Goal: Task Accomplishment & Management: Manage account settings

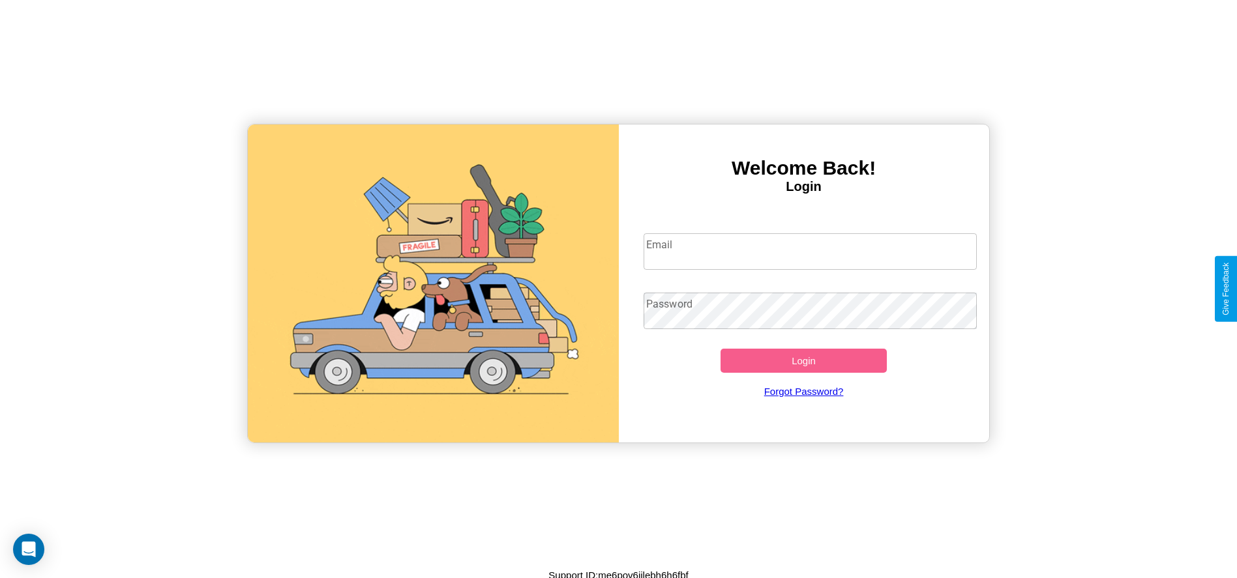
click at [810, 251] on input "Email" at bounding box center [809, 251] width 333 height 37
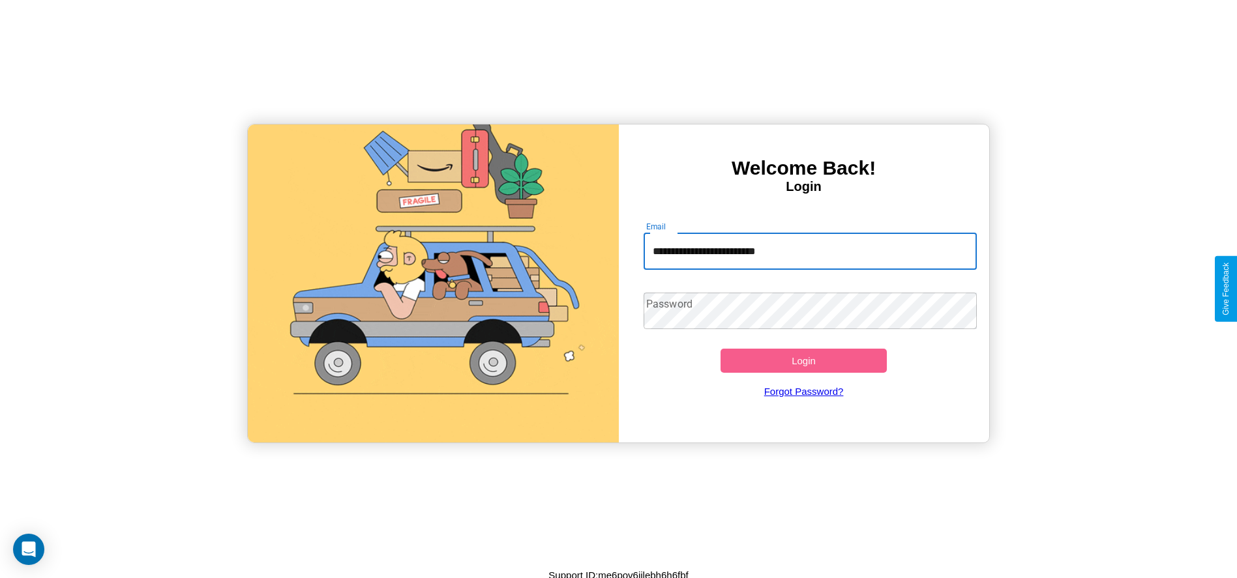
type input "**********"
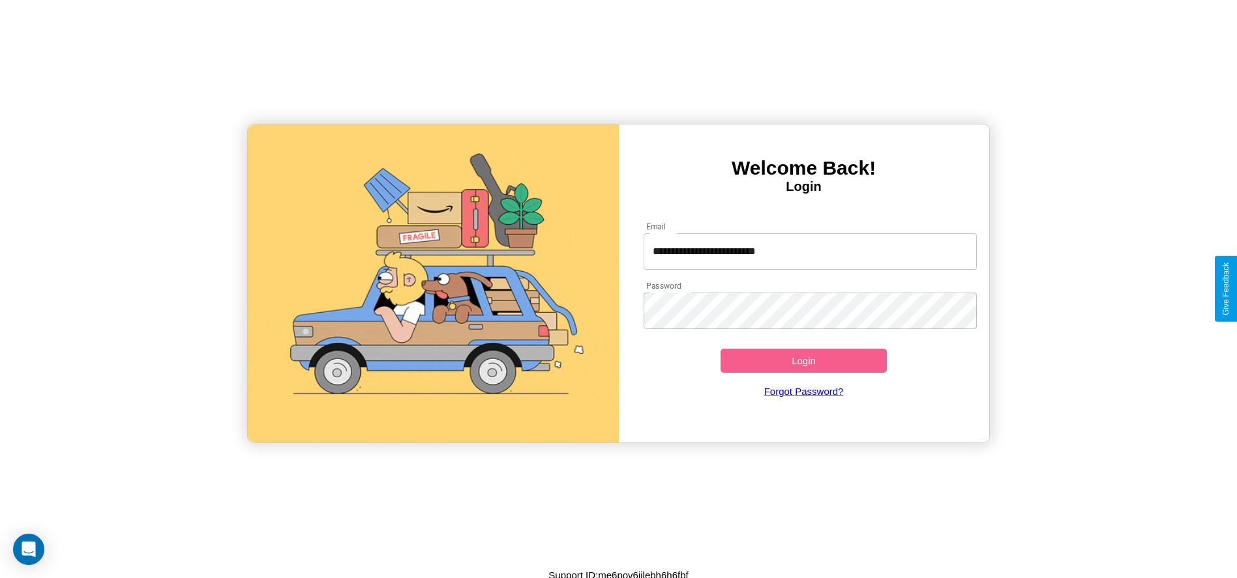
click at [803, 360] on button "Login" at bounding box center [803, 361] width 167 height 24
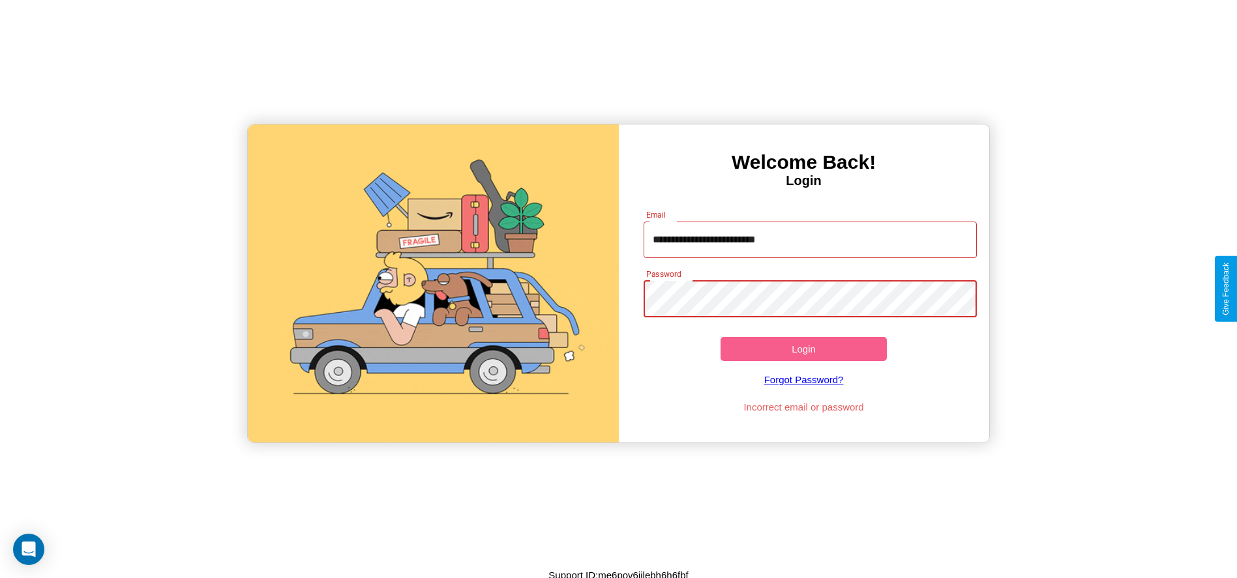
click at [803, 349] on button "Login" at bounding box center [803, 349] width 167 height 24
